Goal: Transaction & Acquisition: Purchase product/service

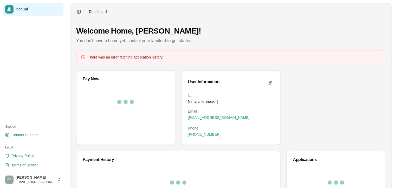
click at [26, 11] on span "Occupi" at bounding box center [39, 9] width 46 height 5
click at [92, 13] on span "Dashboard" at bounding box center [98, 11] width 18 height 5
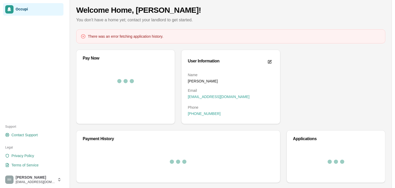
scroll to position [28, 0]
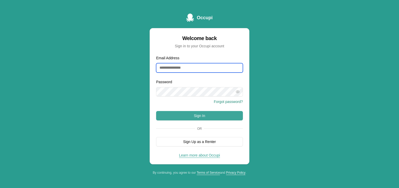
type input "**********"
click at [206, 117] on button "Sign In" at bounding box center [199, 115] width 87 height 9
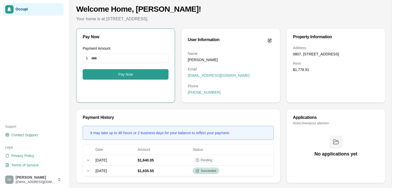
scroll to position [29, 0]
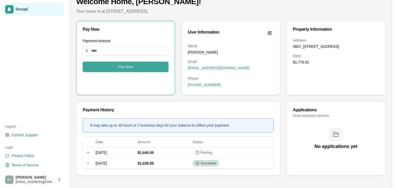
click at [111, 67] on button "Pay Now" at bounding box center [126, 67] width 86 height 10
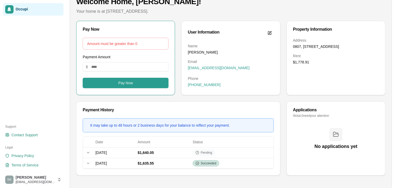
click at [10, 56] on div at bounding box center [33, 68] width 64 height 101
click at [277, 108] on div "Payment History" at bounding box center [177, 110] width 203 height 17
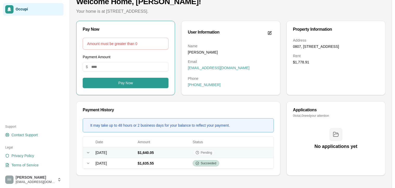
click at [135, 157] on td "October 3, 2025" at bounding box center [114, 152] width 42 height 11
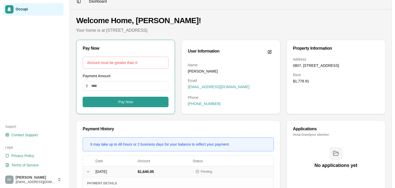
scroll to position [0, 0]
